Goal: Task Accomplishment & Management: Use online tool/utility

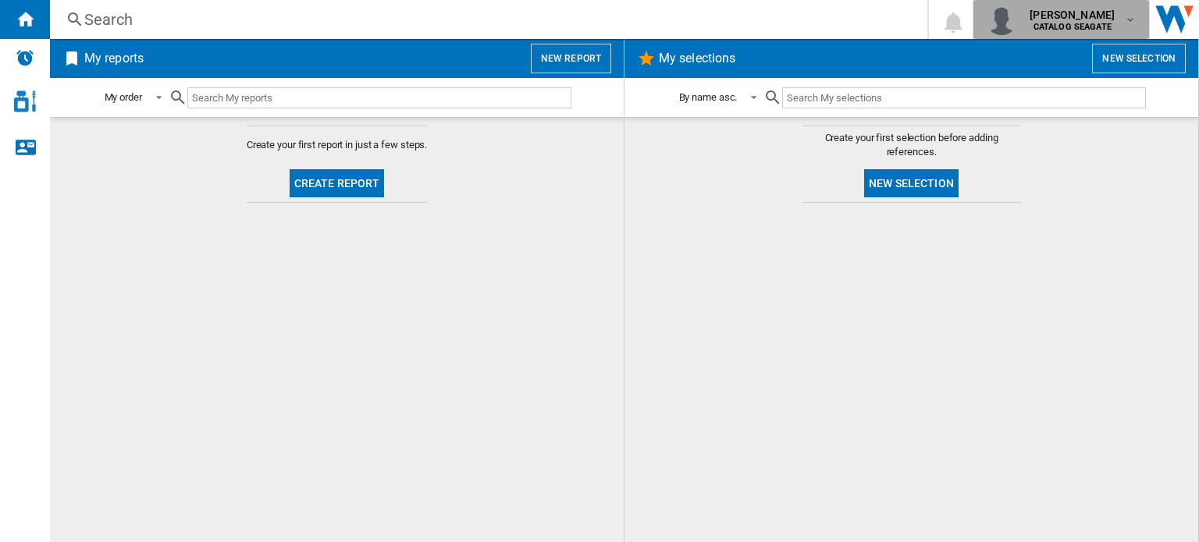
drag, startPoint x: 561, startPoint y: 0, endPoint x: 1079, endPoint y: 9, distance: 517.5
click at [1079, 9] on div "[PERSON_NAME] CATALOG [GEOGRAPHIC_DATA]" at bounding box center [1061, 19] width 151 height 31
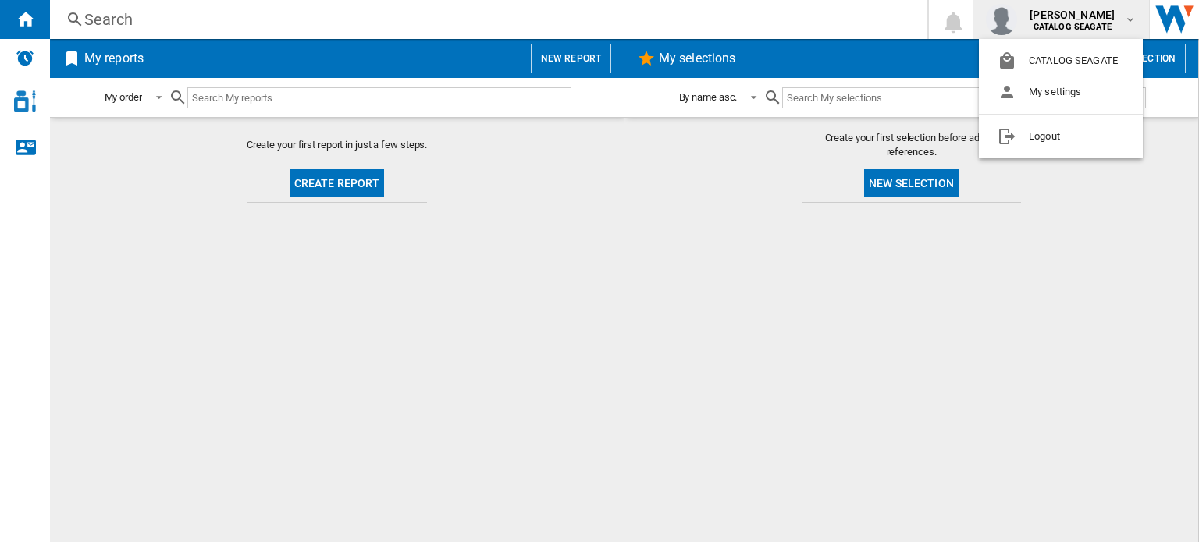
click at [311, 187] on md-backdrop at bounding box center [599, 271] width 1199 height 542
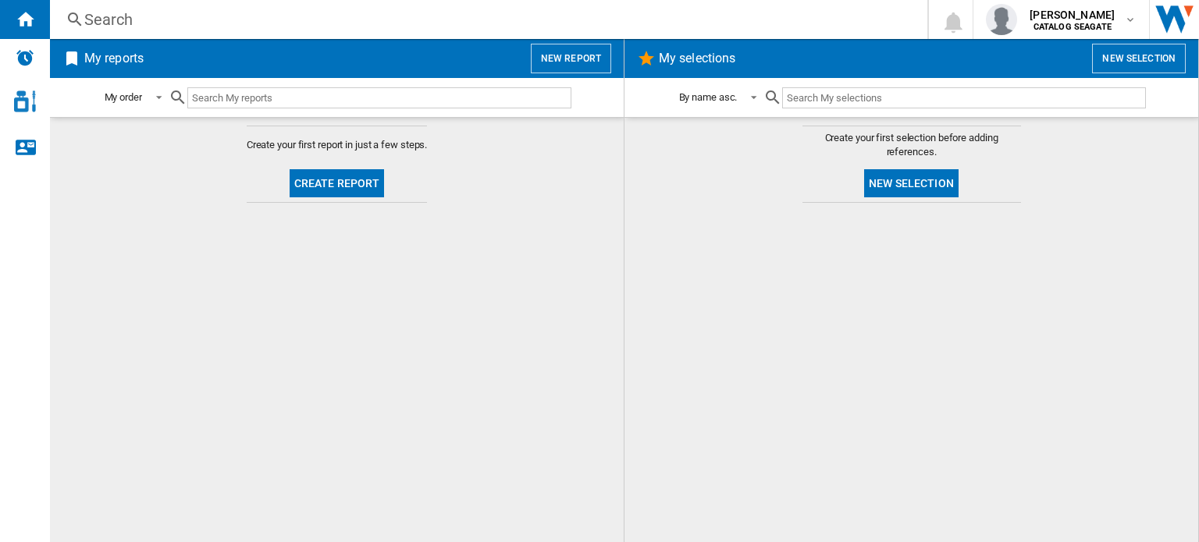
click at [322, 186] on button "Create report" at bounding box center [337, 183] width 95 height 28
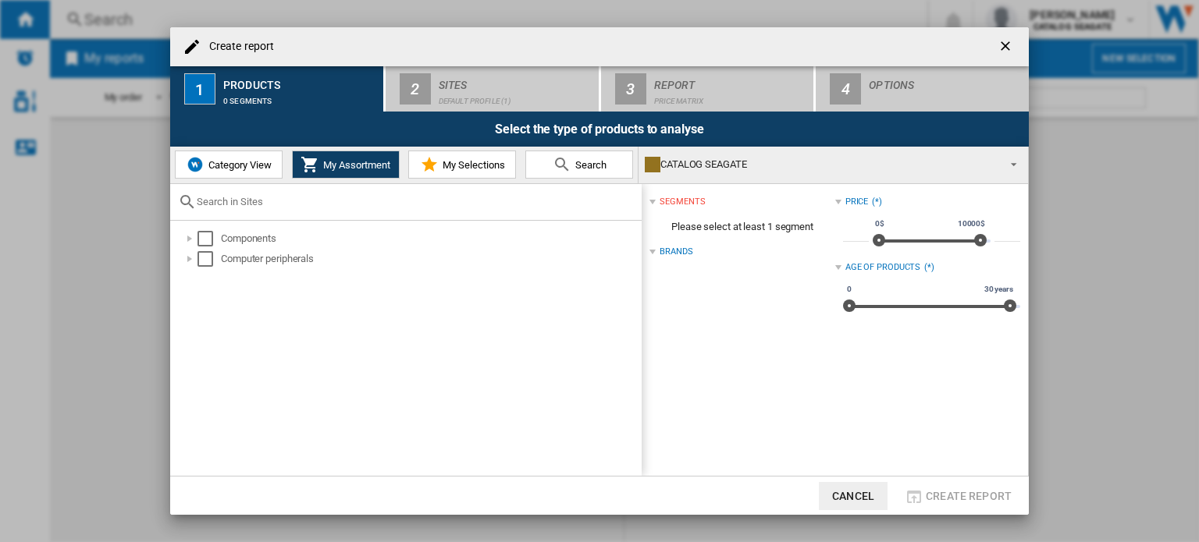
click at [234, 171] on button "Category View" at bounding box center [229, 165] width 108 height 28
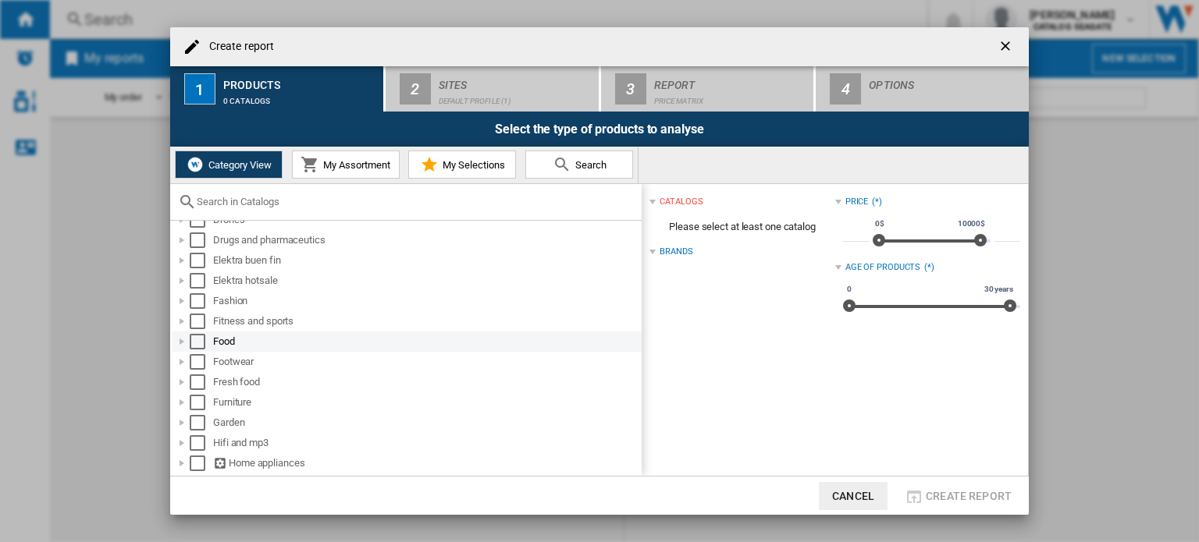
scroll to position [468, 0]
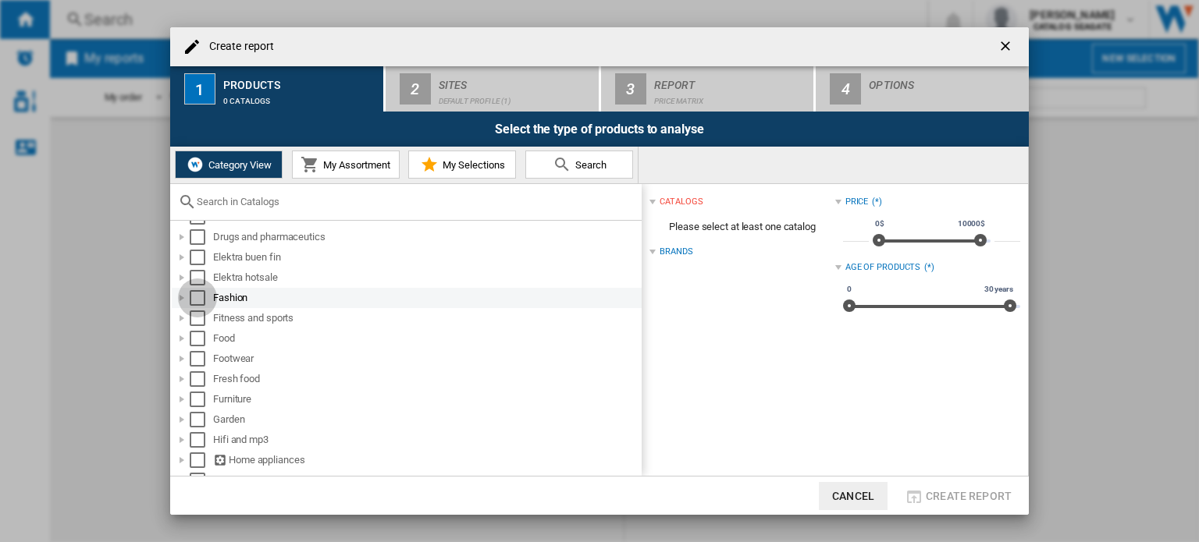
click at [196, 300] on div "Select" at bounding box center [198, 298] width 16 height 16
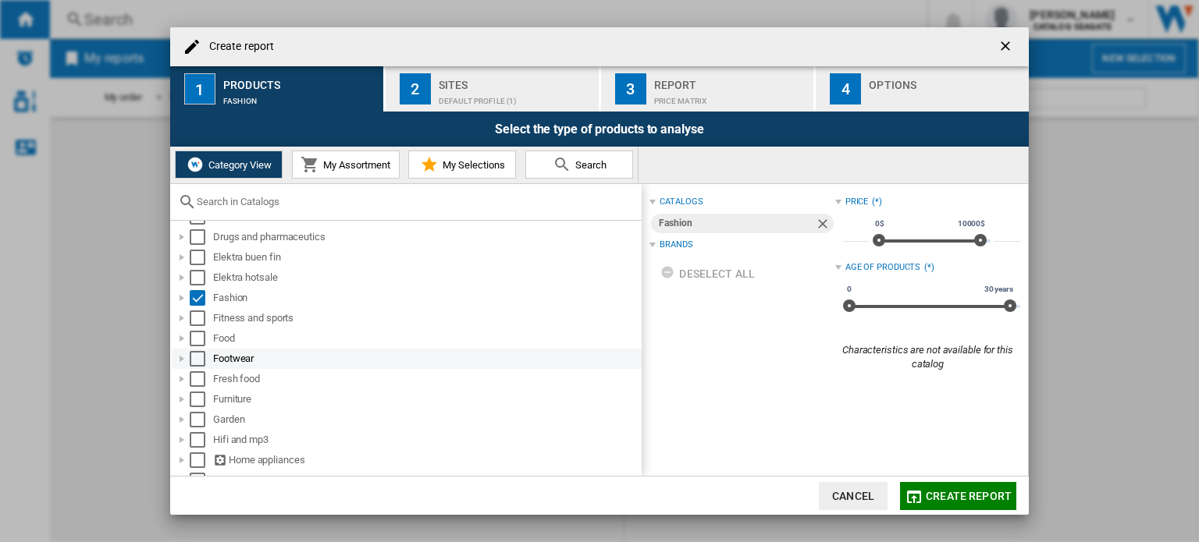
click at [190, 361] on div "Select" at bounding box center [198, 359] width 16 height 16
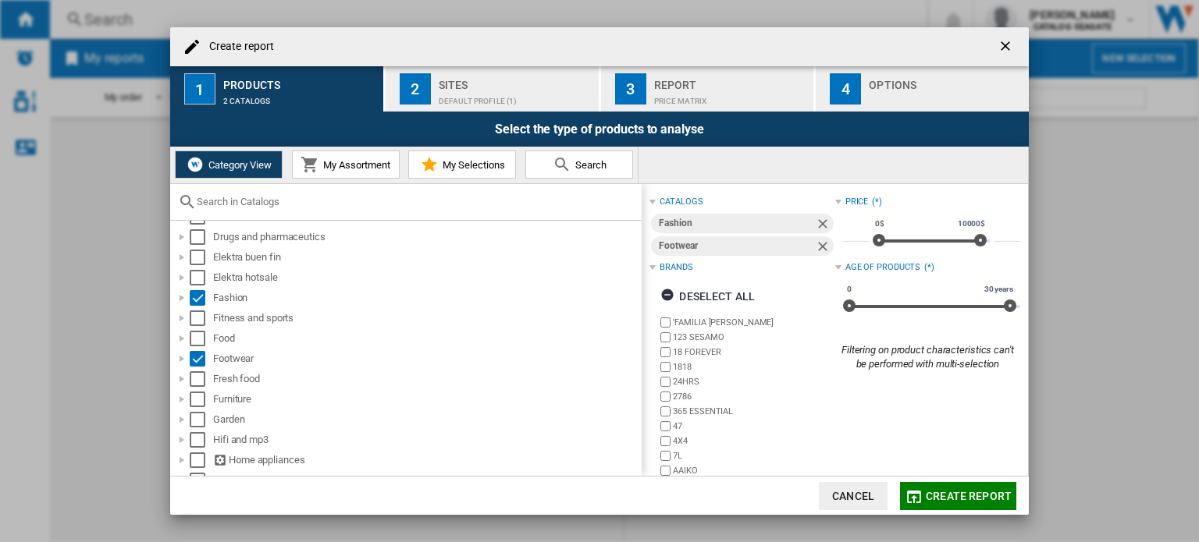
click at [453, 81] on div "Sites" at bounding box center [516, 81] width 154 height 16
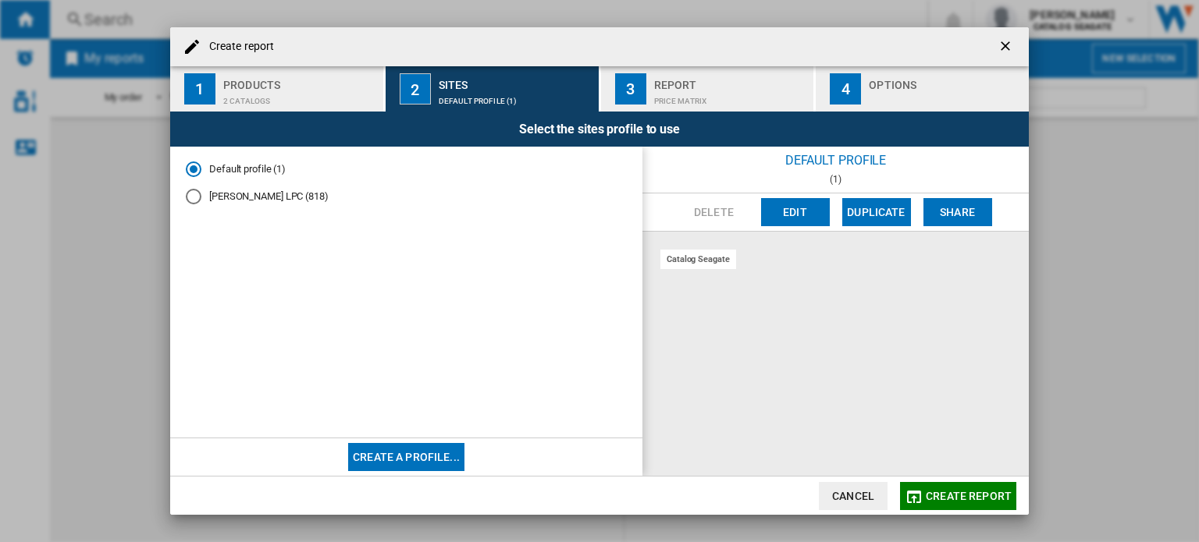
click at [437, 451] on button "Create a profile..." at bounding box center [406, 457] width 116 height 28
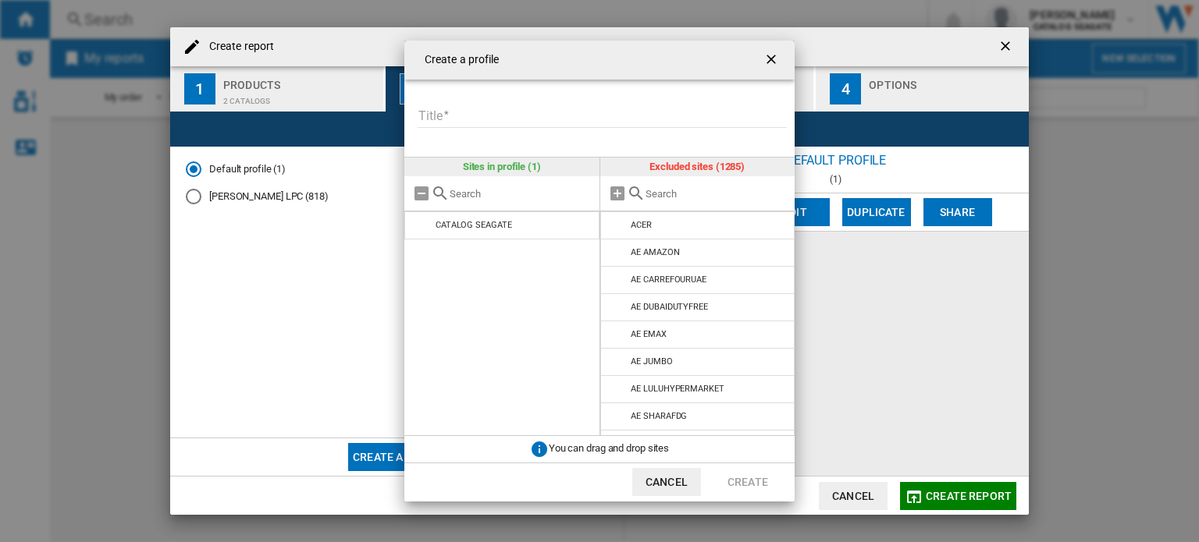
click at [535, 115] on input "Title" at bounding box center [602, 116] width 369 height 23
type input "*"
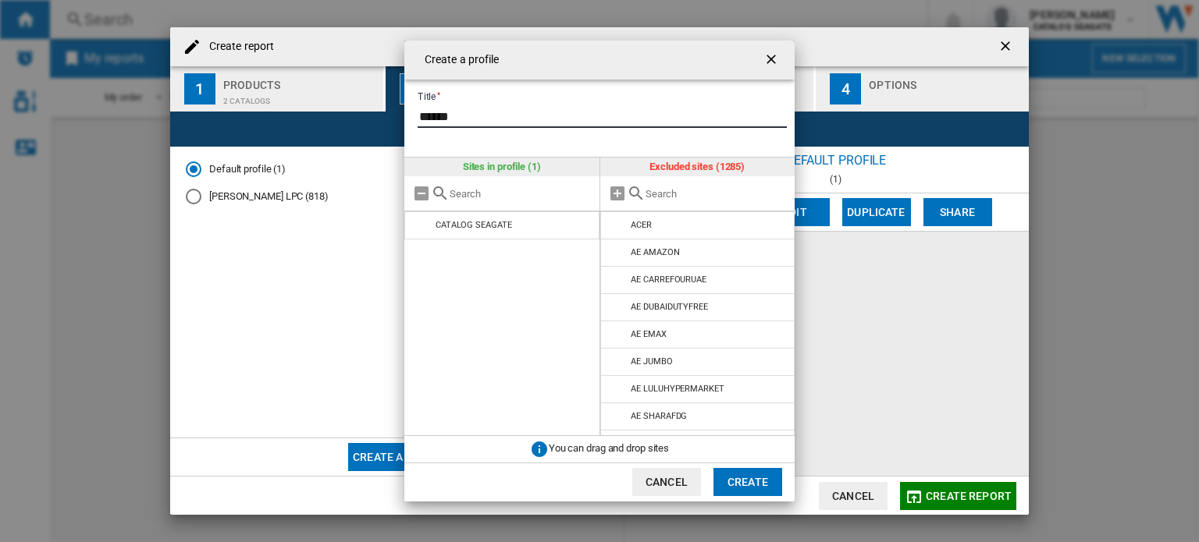
click at [428, 120] on input "******" at bounding box center [602, 116] width 369 height 23
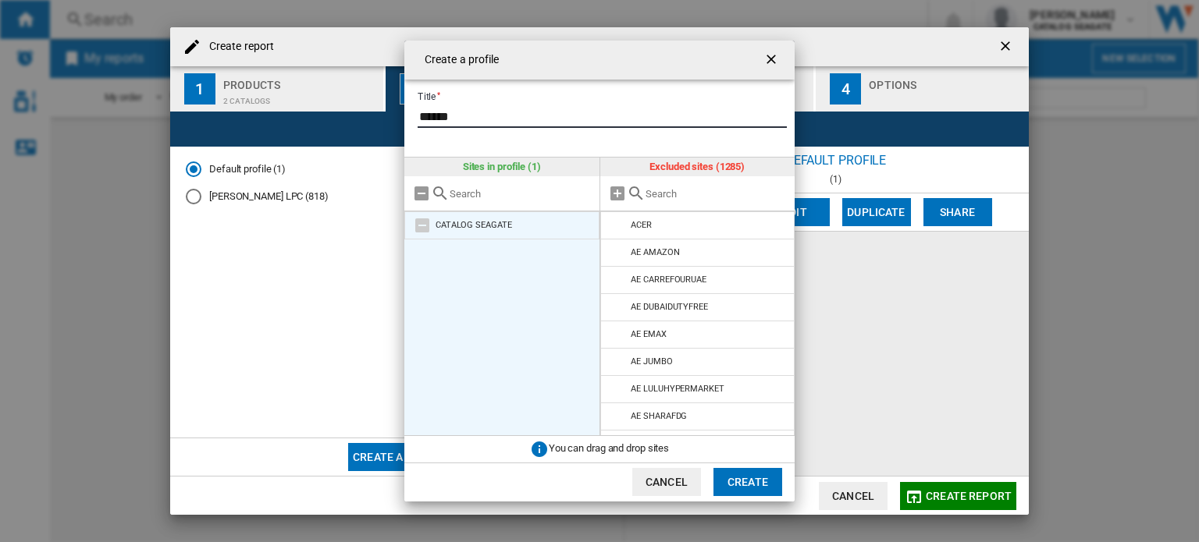
type input "******"
click at [423, 229] on md-icon at bounding box center [422, 225] width 19 height 19
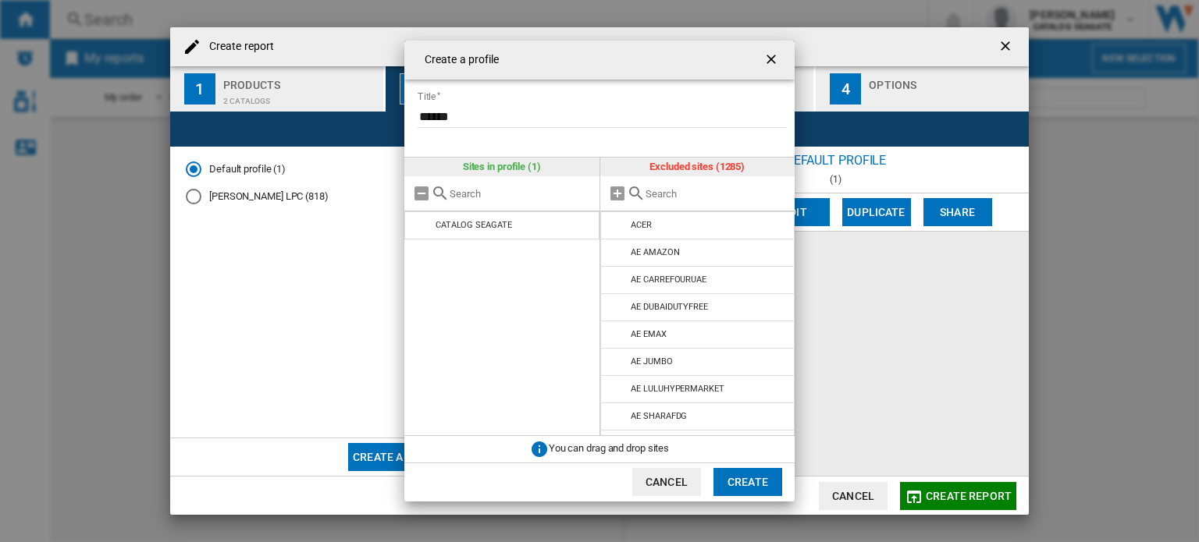
click at [653, 194] on input "text" at bounding box center [716, 194] width 142 height 12
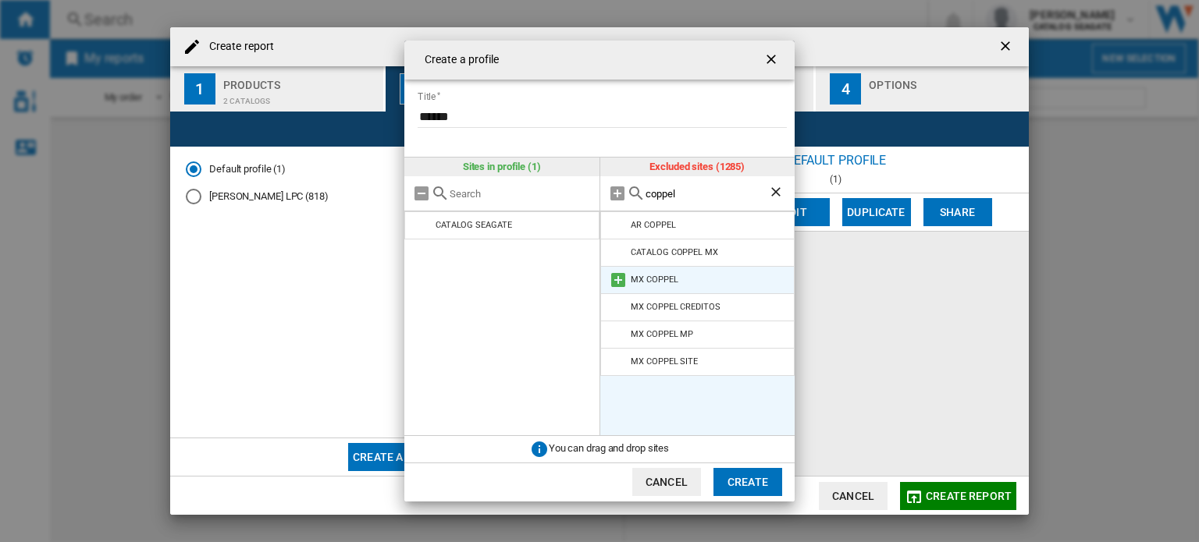
type input "coppel"
click at [612, 279] on md-icon at bounding box center [618, 280] width 19 height 19
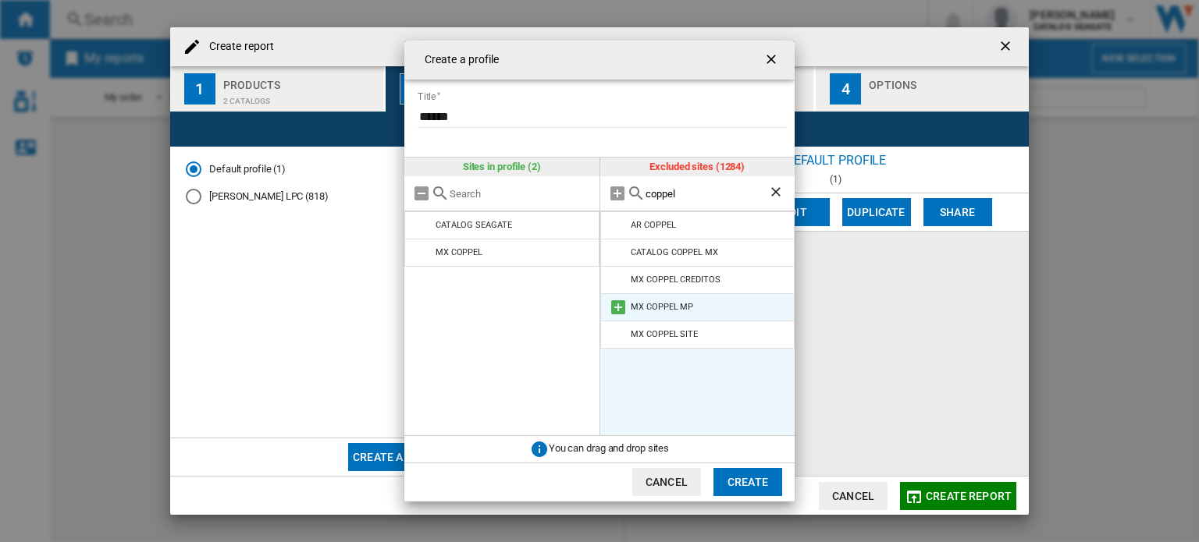
click at [613, 302] on md-icon at bounding box center [618, 307] width 19 height 19
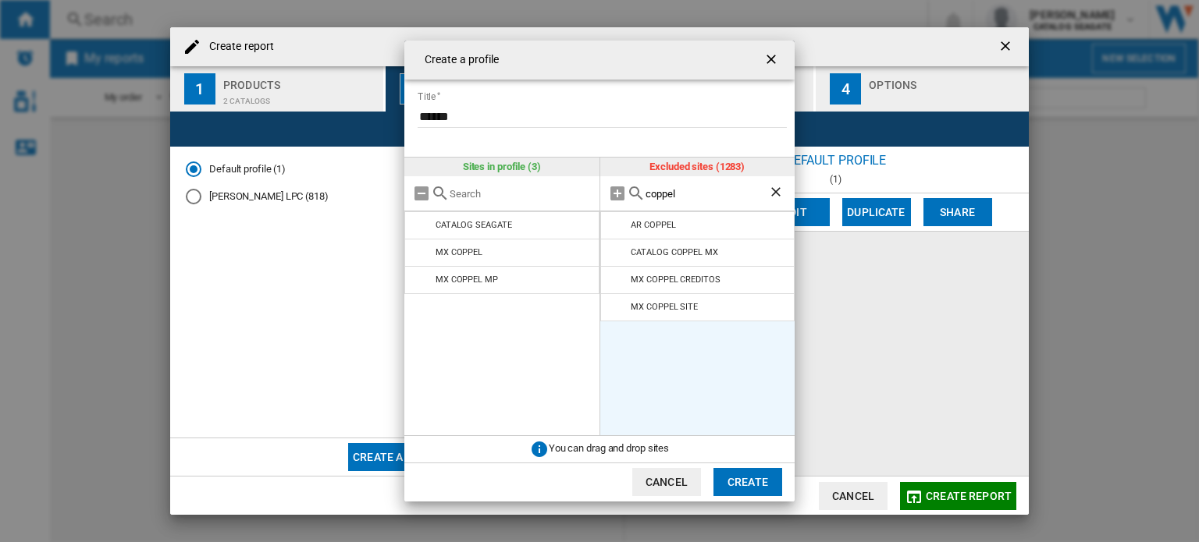
click at [613, 302] on md-icon at bounding box center [618, 307] width 19 height 19
drag, startPoint x: 613, startPoint y: 296, endPoint x: 619, endPoint y: 277, distance: 19.5
click at [619, 277] on md-icon at bounding box center [618, 280] width 19 height 19
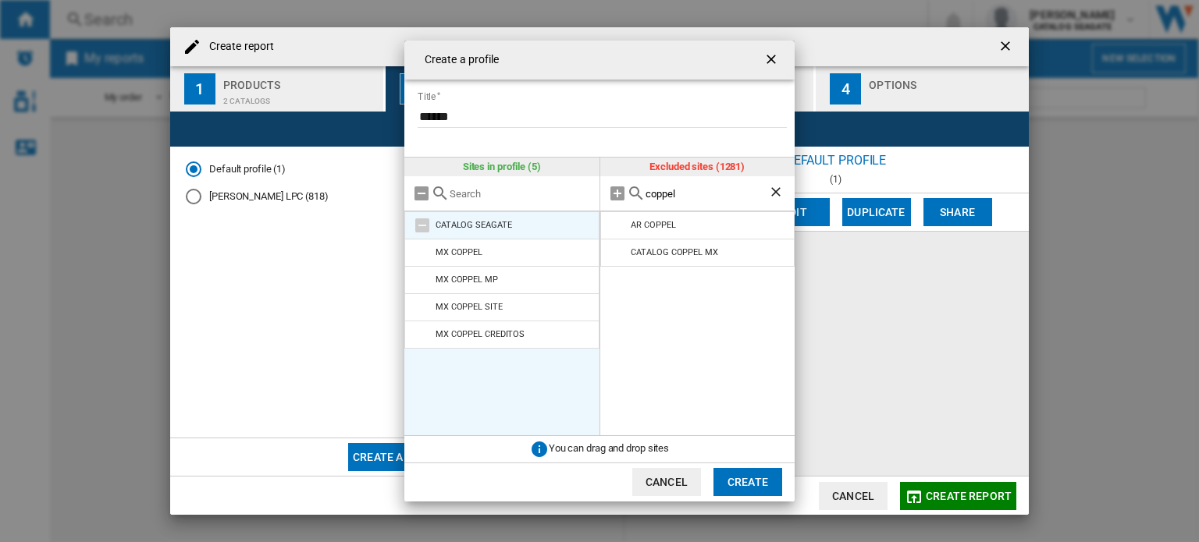
click at [415, 228] on md-icon at bounding box center [422, 225] width 19 height 19
click at [418, 227] on md-icon at bounding box center [422, 225] width 19 height 19
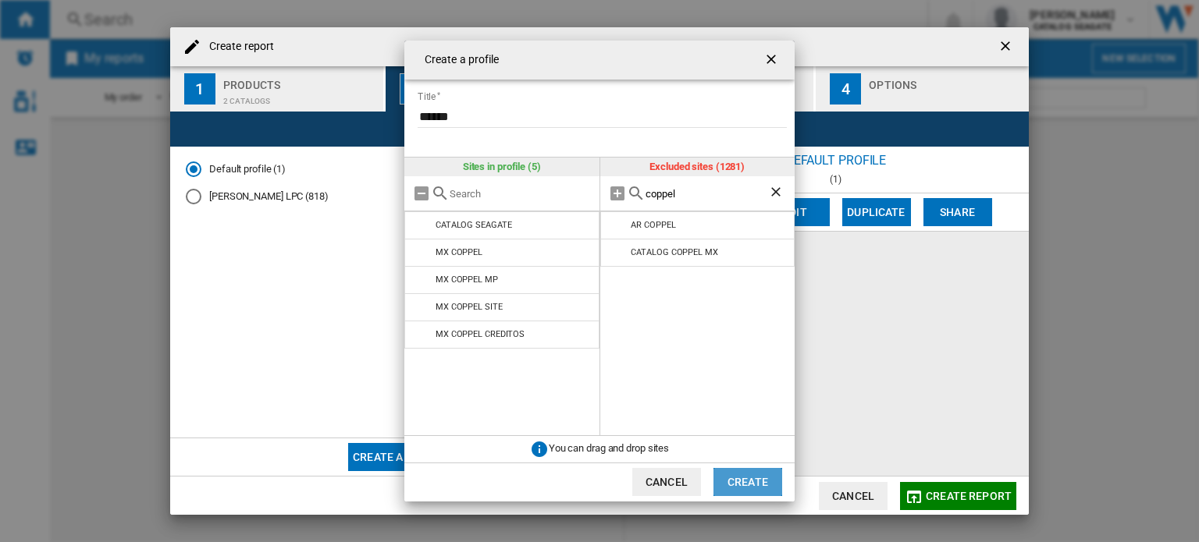
click at [742, 481] on button "Create" at bounding box center [747, 482] width 69 height 28
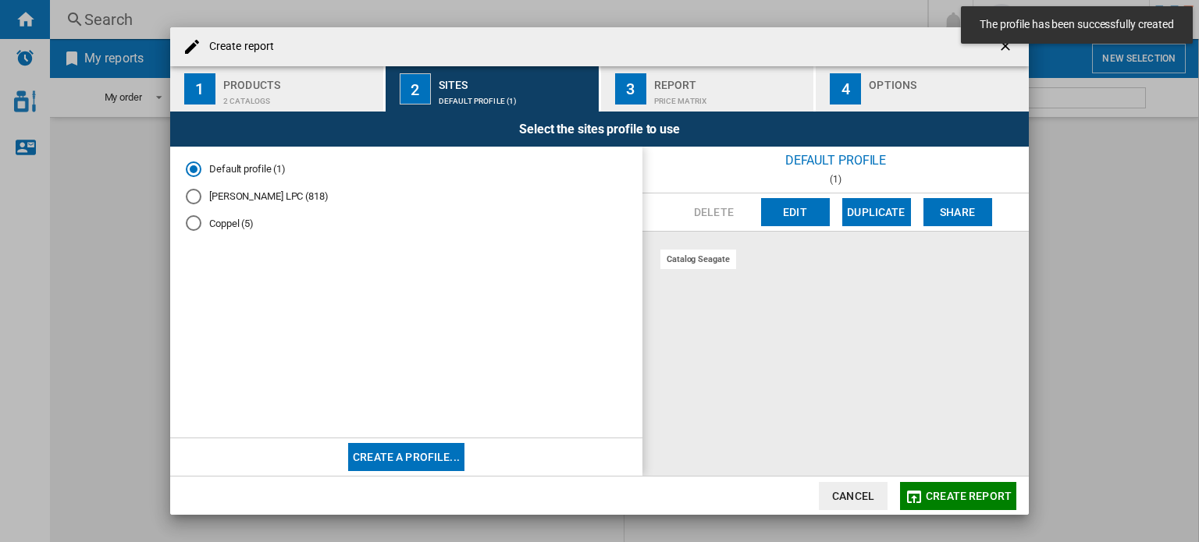
click at [194, 218] on div "Coppel (5)" at bounding box center [194, 223] width 16 height 16
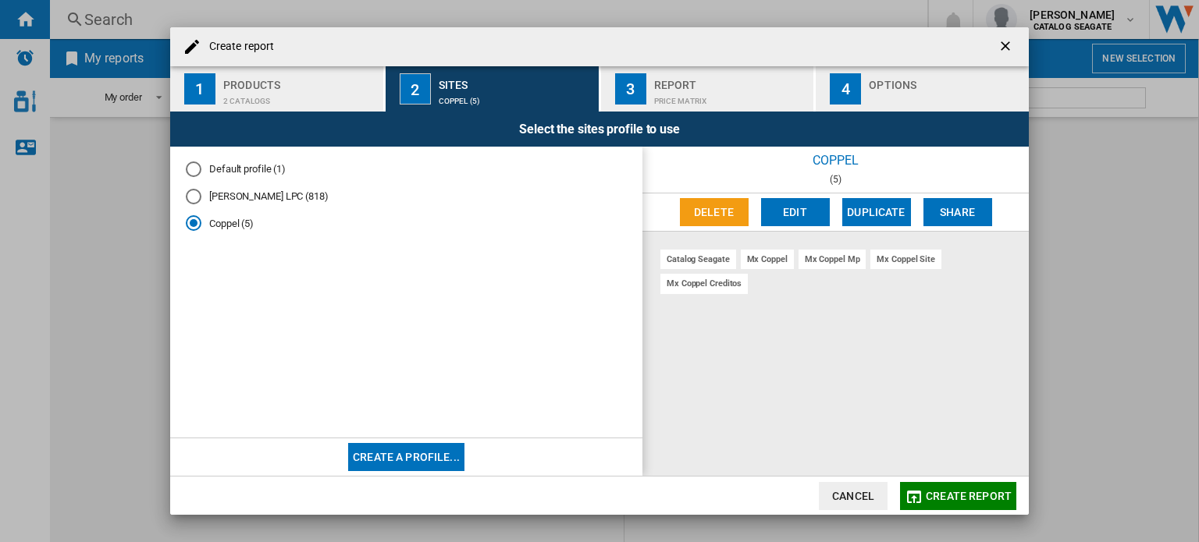
click at [969, 497] on span "Create report" at bounding box center [969, 496] width 86 height 12
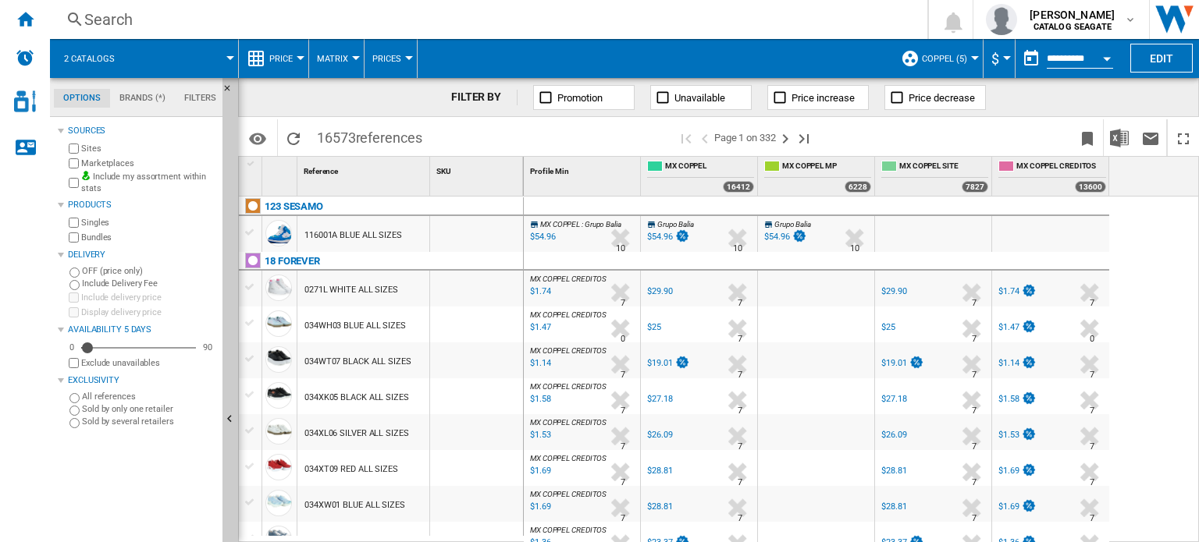
click at [337, 55] on span "Matrix" at bounding box center [332, 59] width 31 height 10
click at [284, 57] on md-backdrop at bounding box center [599, 271] width 1199 height 542
click at [286, 55] on span "Price" at bounding box center [280, 59] width 23 height 10
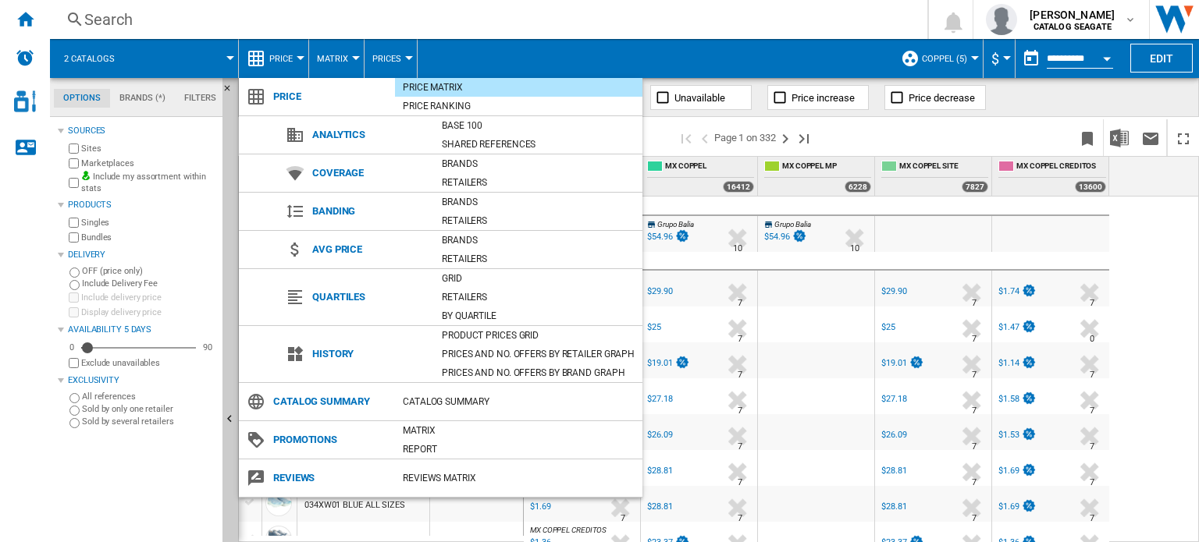
click at [334, 176] on span "Coverage" at bounding box center [369, 173] width 130 height 22
click at [478, 349] on div "Prices and No. offers by retailer graph" at bounding box center [538, 355] width 208 height 16
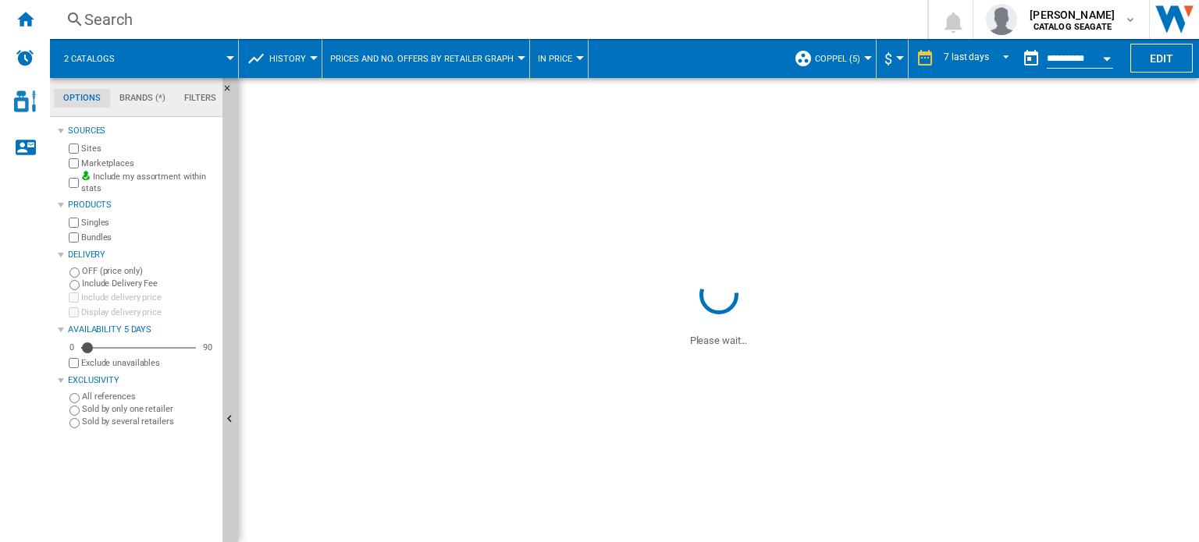
click at [18, 366] on wk-sidenav "NEW" at bounding box center [25, 271] width 50 height 542
